Goal: Information Seeking & Learning: Learn about a topic

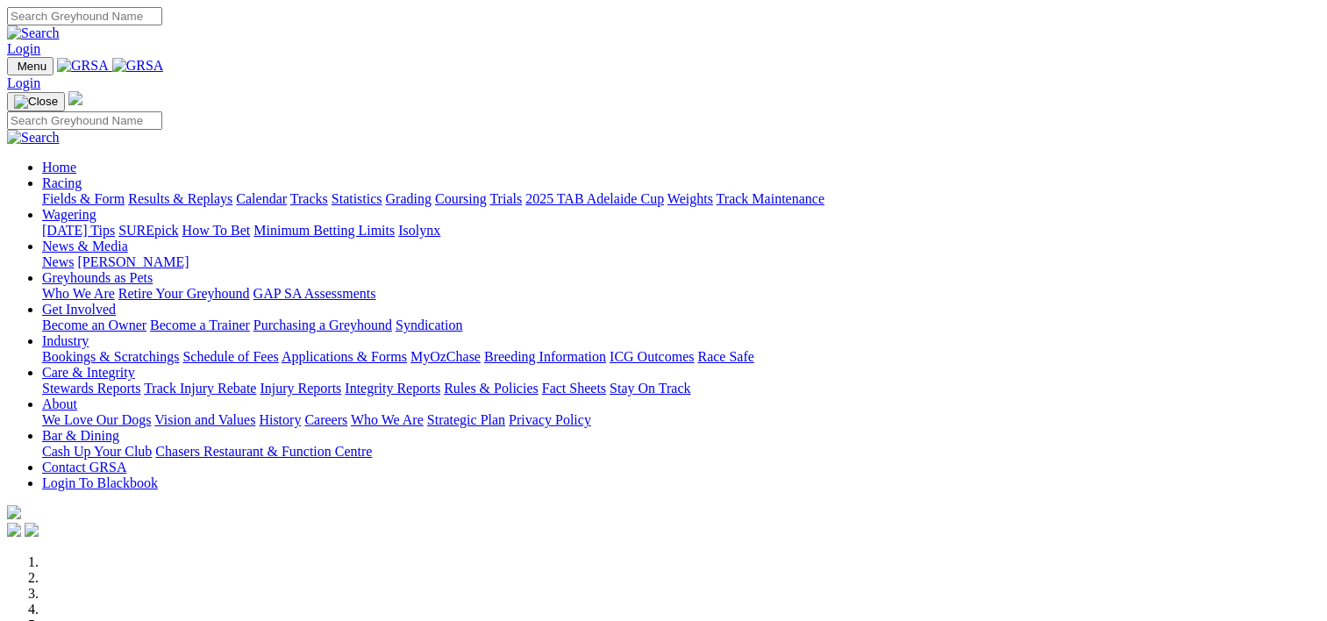
scroll to position [645, 0]
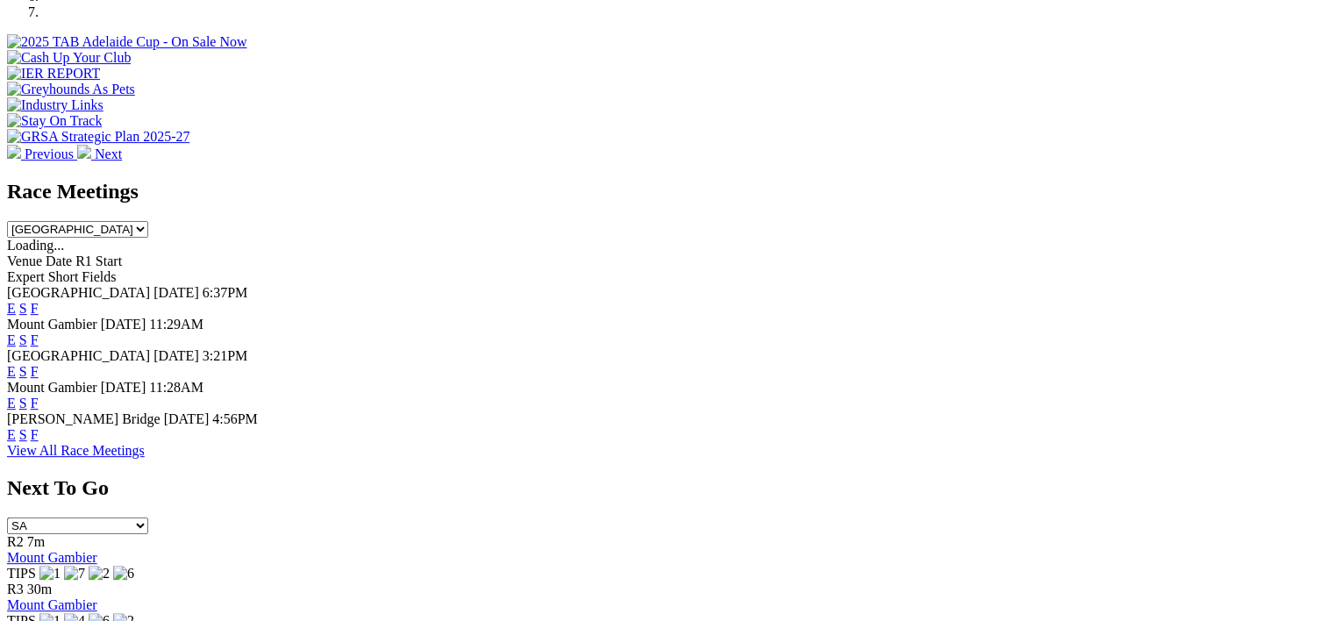
click at [347, 180] on div "Race Meetings South Australia New South Wales Northern Territory Queensland Tas…" at bounding box center [663, 209] width 1313 height 58
click at [39, 301] on link "F" at bounding box center [35, 308] width 8 height 15
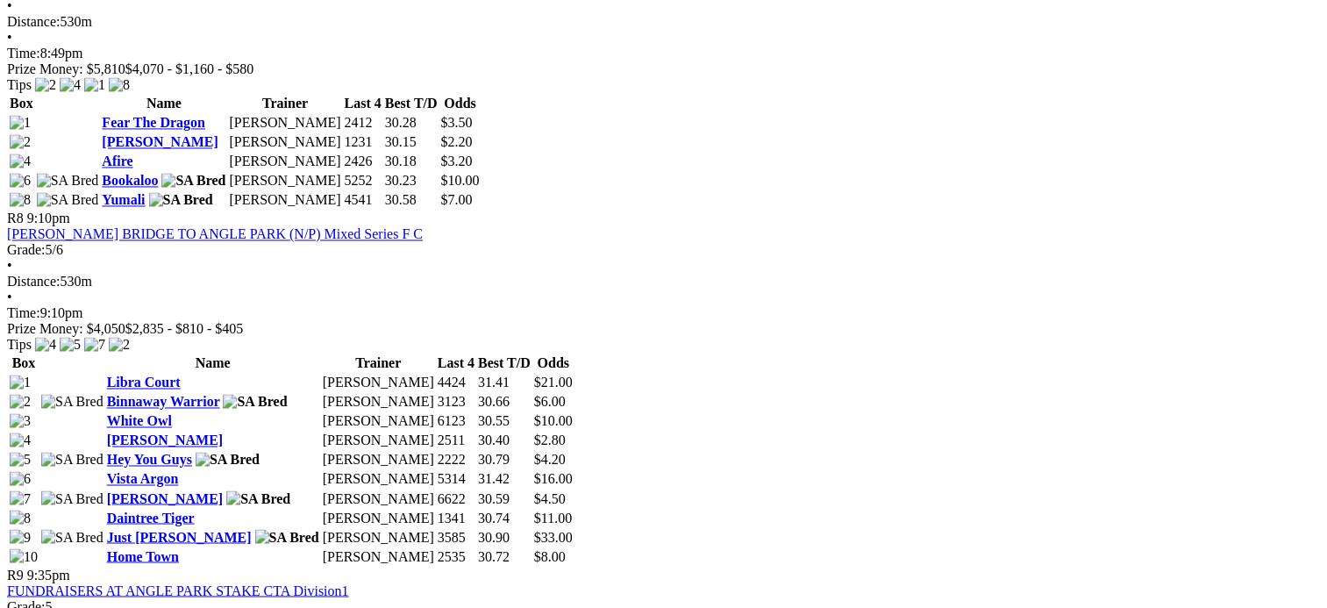
scroll to position [2828, 0]
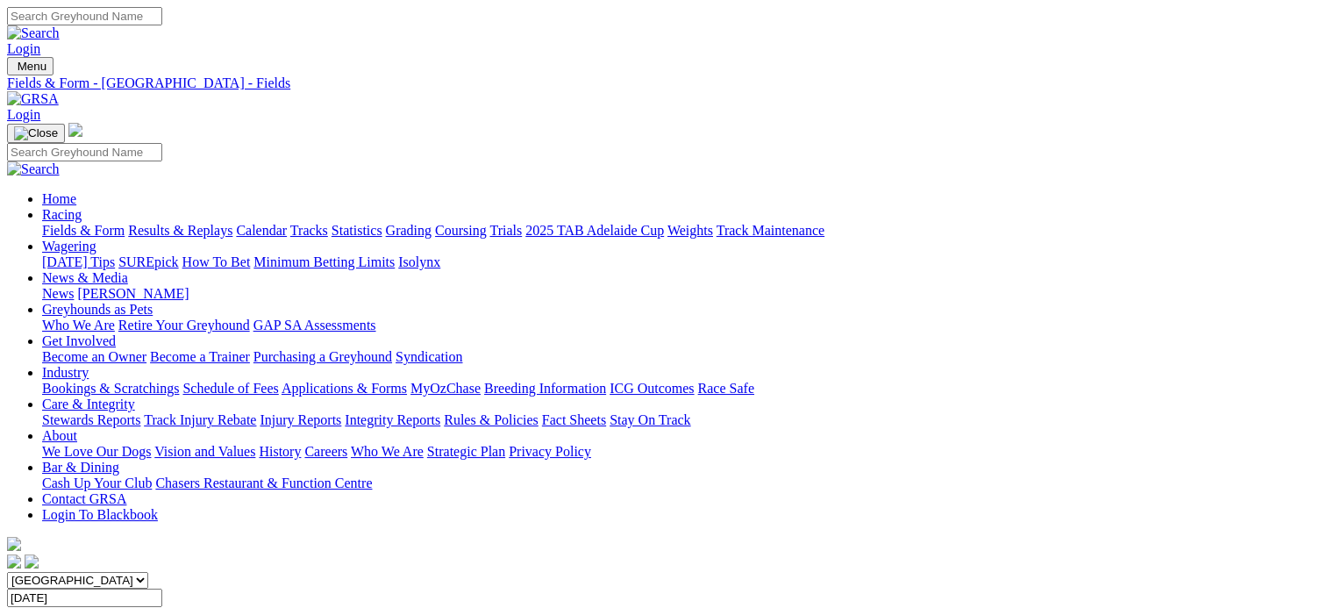
click at [228, 223] on link "Results & Replays" at bounding box center [180, 230] width 104 height 15
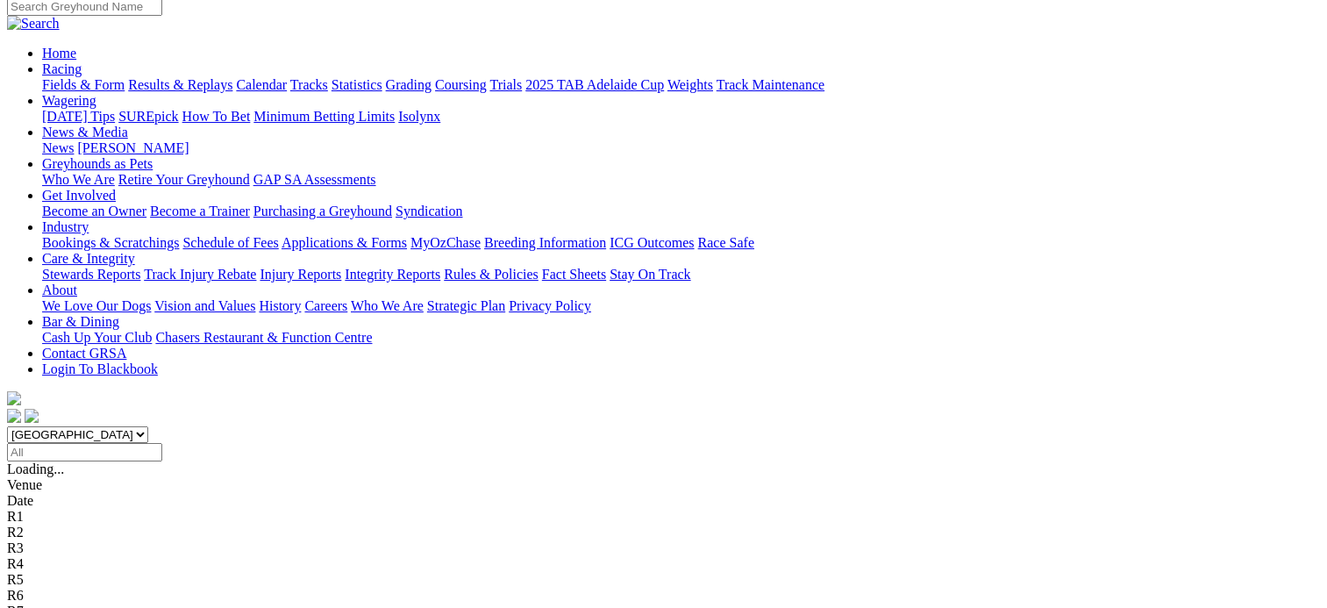
scroll to position [137, 0]
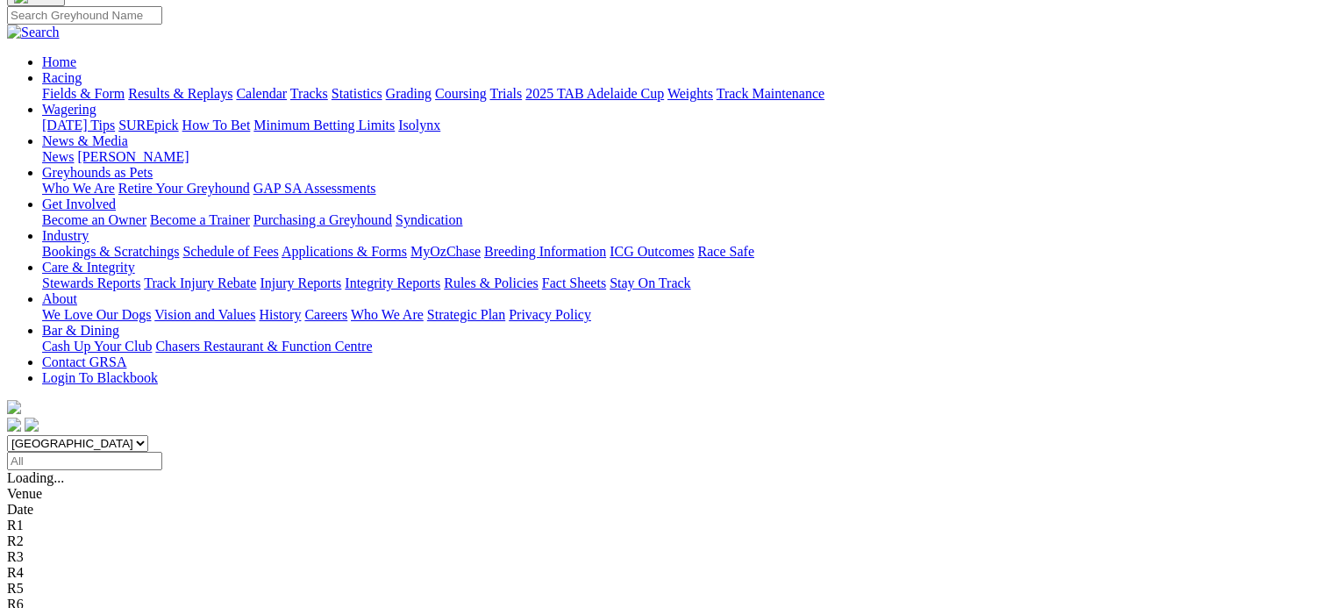
click at [162, 452] on input "Select date" at bounding box center [84, 461] width 155 height 18
type input "Wednesday, 13 Aug 2025"
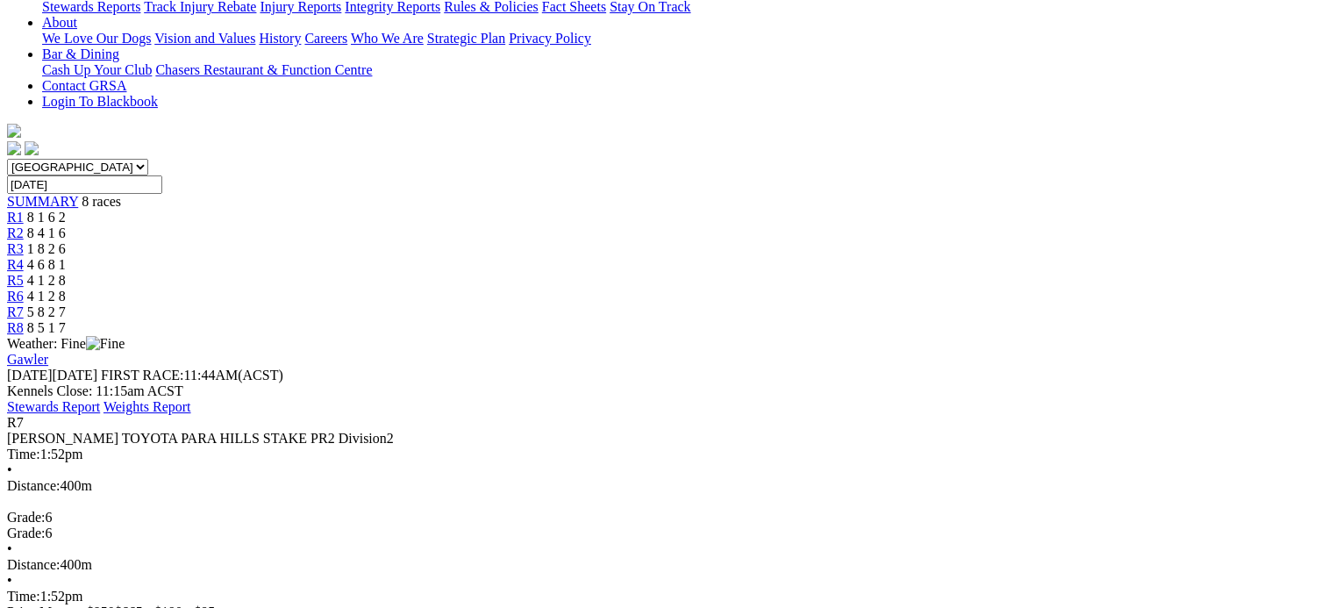
scroll to position [389, 0]
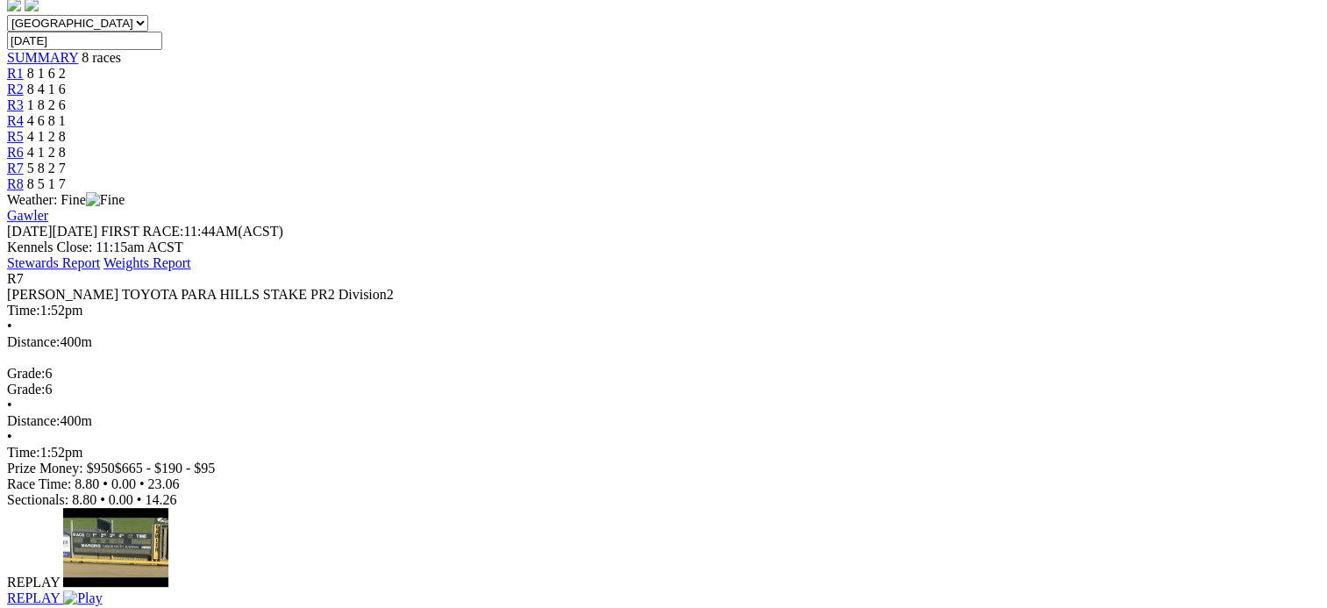
scroll to position [558, 0]
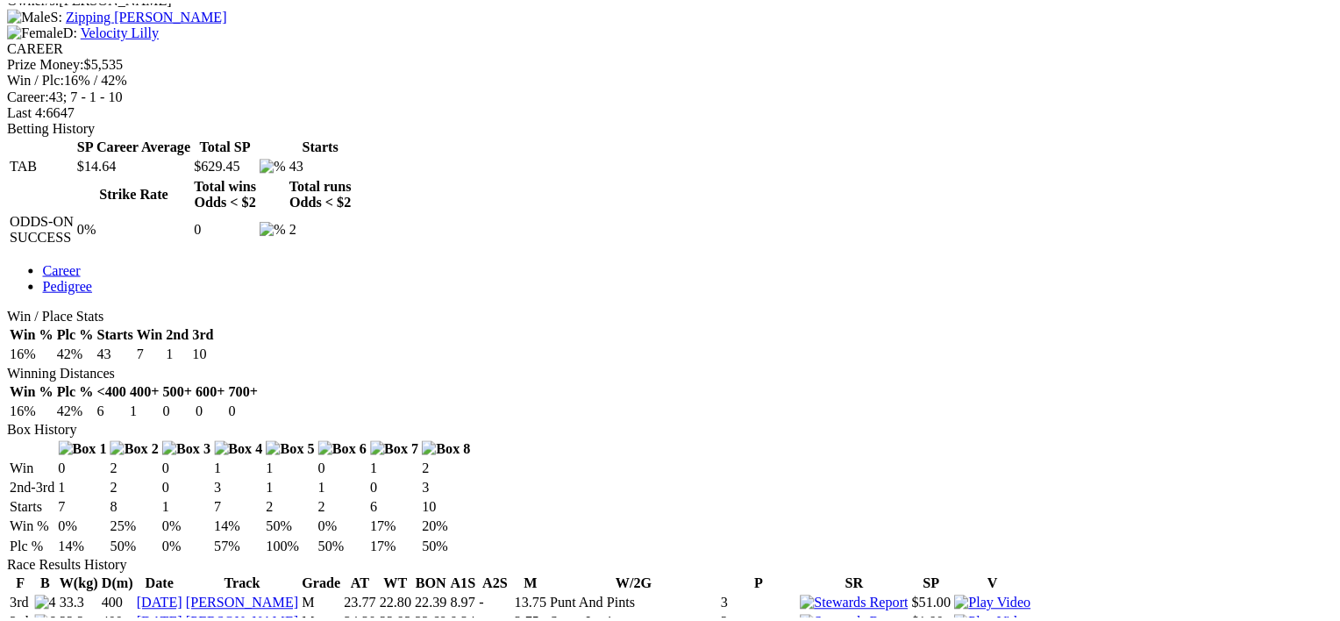
scroll to position [737, 0]
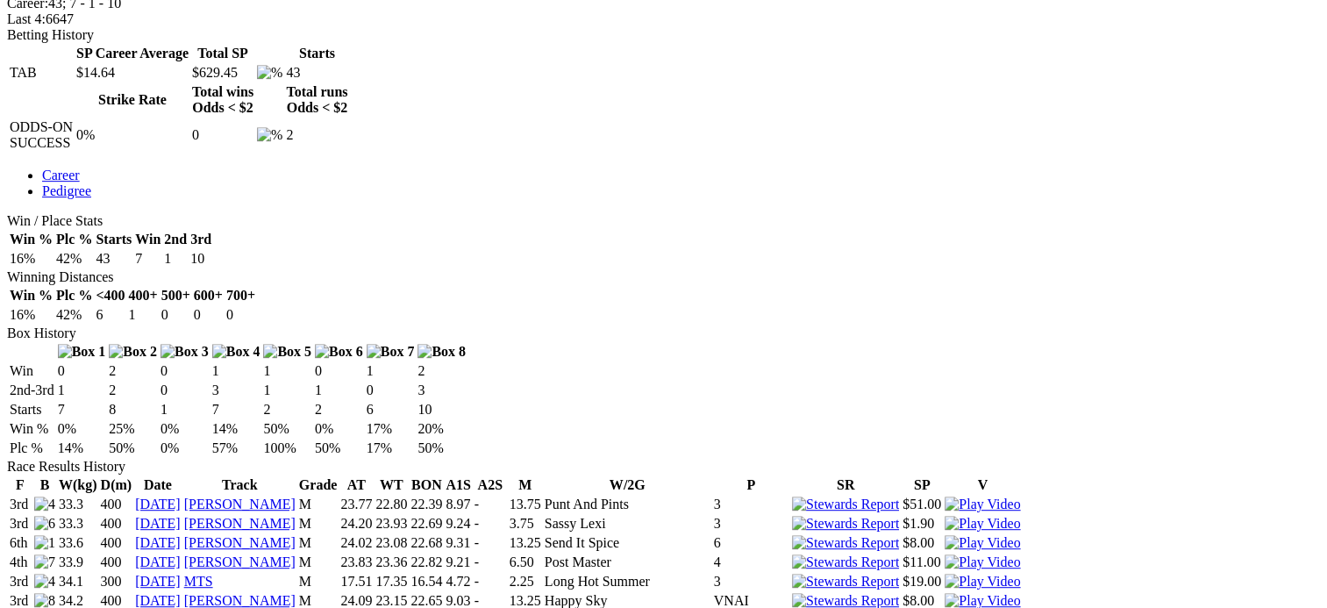
scroll to position [826, 0]
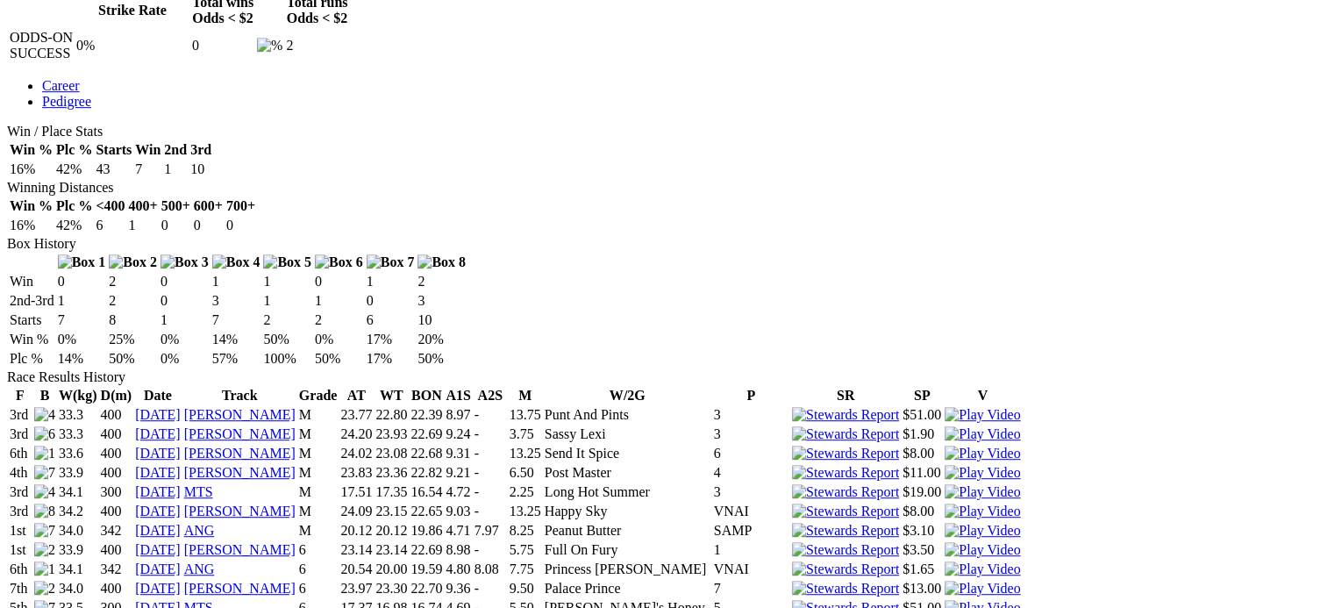
scroll to position [922, 0]
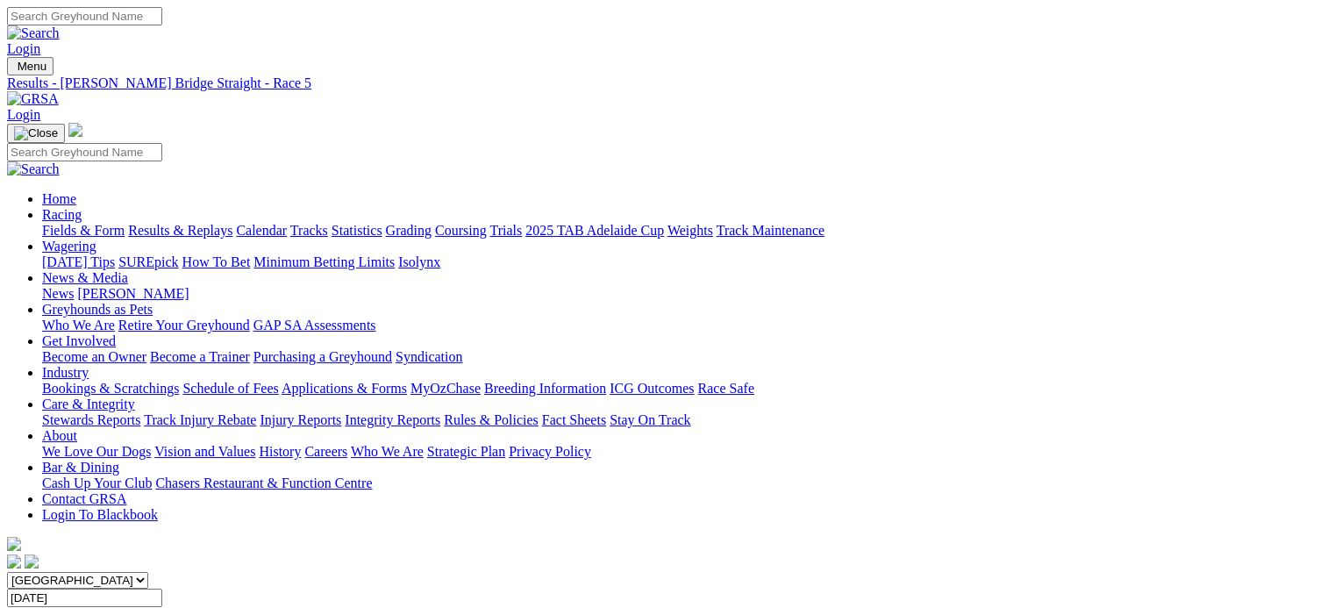
click at [199, 607] on div "SUMMARY 10 races" at bounding box center [663, 615] width 1313 height 16
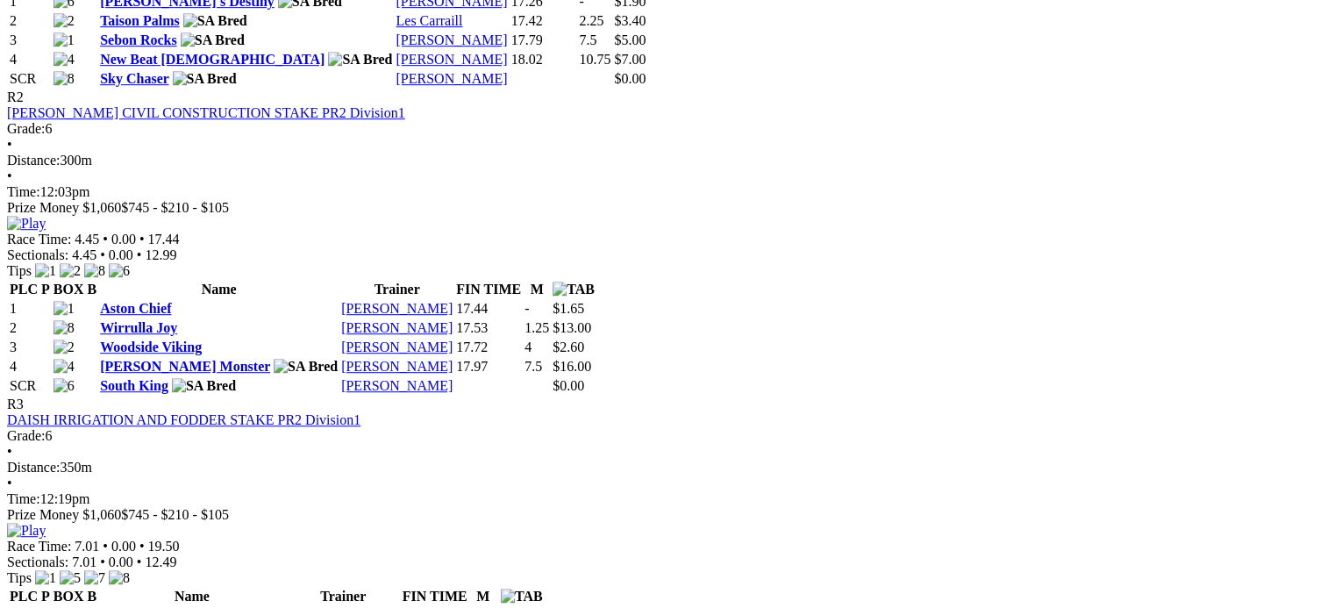
scroll to position [1084, 0]
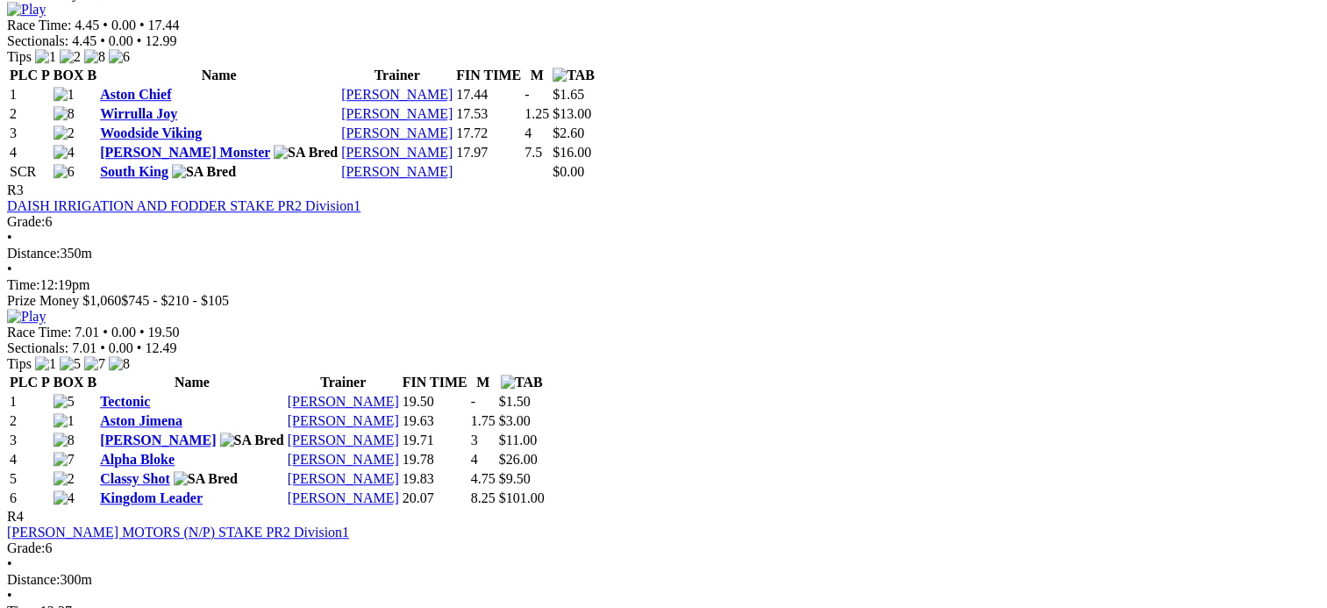
scroll to position [1723, 0]
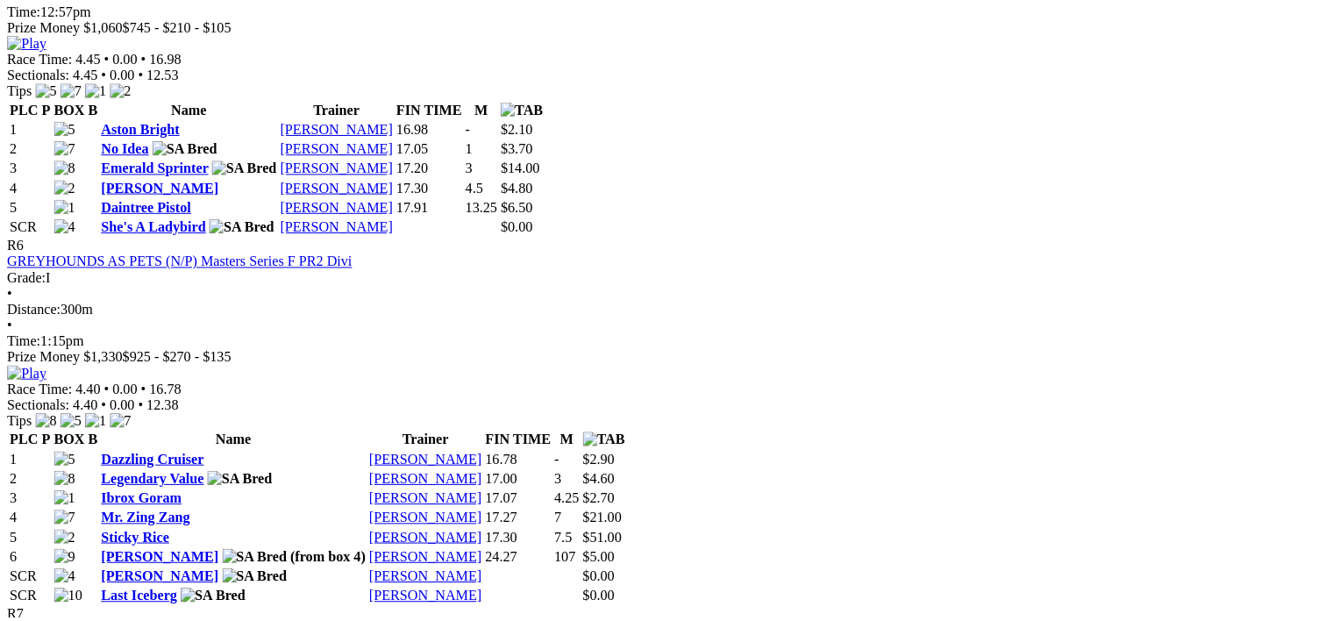
scroll to position [2220, 0]
